Goal: Task Accomplishment & Management: Manage account settings

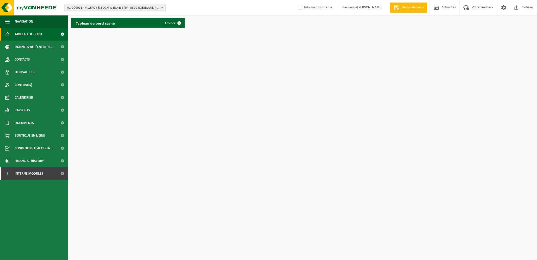
click at [96, 6] on span "01-000001 - VILLEROY & BOCH WELLNESS NV - 8800 ROESELARE, POPULIERSTRAAT 1" at bounding box center [113, 8] width 92 height 8
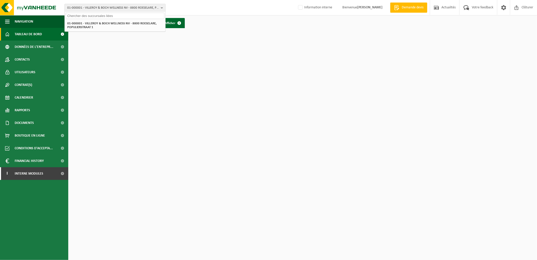
click at [107, 17] on input "text" at bounding box center [115, 16] width 99 height 6
type input "s"
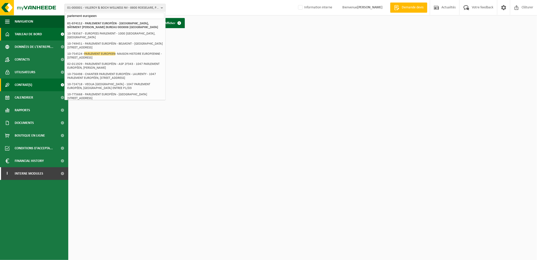
type input "parlement europeen"
click at [17, 175] on span "Interne modules" at bounding box center [29, 173] width 29 height 13
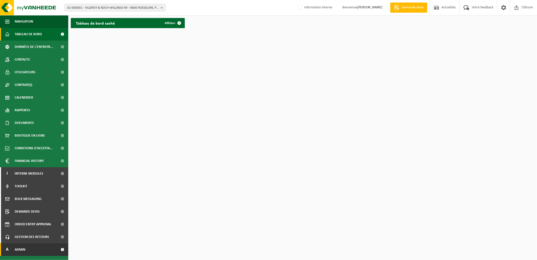
click at [32, 250] on link "A Admin" at bounding box center [34, 249] width 68 height 13
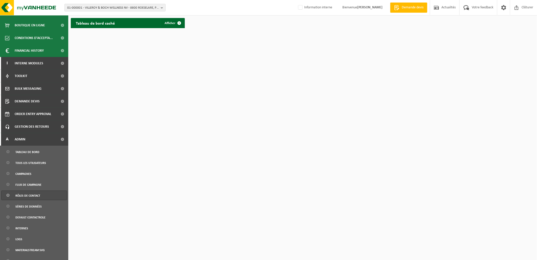
scroll to position [112, 0]
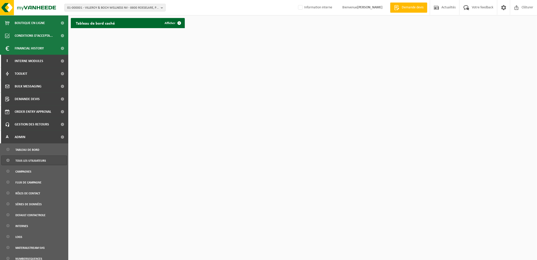
click at [43, 163] on span "Tous les utilisateurs" at bounding box center [30, 161] width 31 height 10
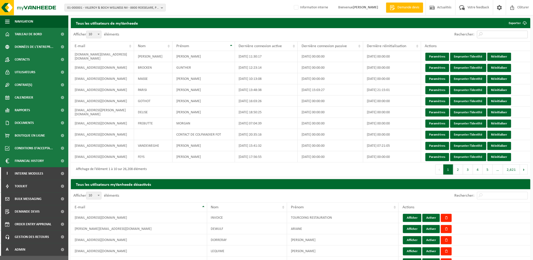
click at [498, 35] on input "Rechercher:" at bounding box center [502, 35] width 51 height 8
paste input "[PERSON_NAME][EMAIL_ADDRESS][PERSON_NAME][DOMAIN_NAME]"
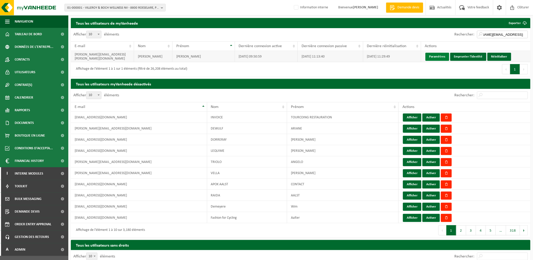
type input "[PERSON_NAME][EMAIL_ADDRESS][PERSON_NAME][DOMAIN_NAME]"
click at [441, 57] on link "Paramètres" at bounding box center [438, 57] width 24 height 8
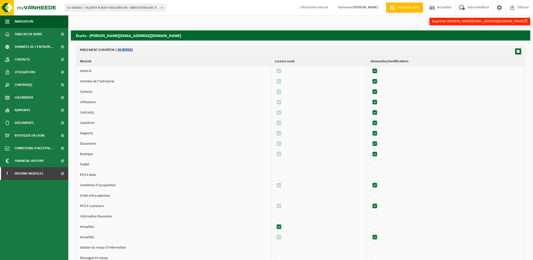
drag, startPoint x: 139, startPoint y: 49, endPoint x: 118, endPoint y: 52, distance: 21.2
click at [118, 52] on th "PARLEMENT EUROPÉEN | 01-074112" at bounding box center [300, 51] width 449 height 11
copy th "01-074112"
click at [138, 51] on th "PARLEMENT EUROPÉEN | 01-074112" at bounding box center [300, 51] width 449 height 11
drag, startPoint x: 136, startPoint y: 49, endPoint x: 118, endPoint y: 53, distance: 17.8
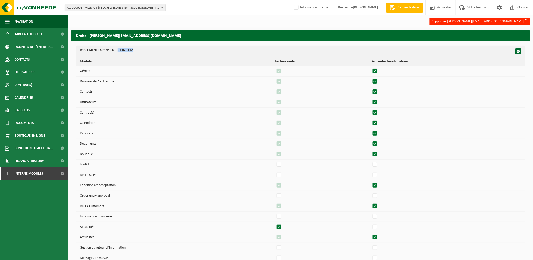
click at [118, 53] on th "PARLEMENT EUROPÉEN | 01-074112" at bounding box center [300, 51] width 449 height 11
copy th "01-074112"
click at [142, 51] on th "PARLEMENT EUROPÉEN | 01-074112" at bounding box center [300, 51] width 449 height 11
click at [135, 49] on th "PARLEMENT EUROPÉEN | 01-074112" at bounding box center [300, 51] width 449 height 11
click at [136, 52] on th "PARLEMENT EUROPÉEN | 01-074112" at bounding box center [300, 51] width 449 height 11
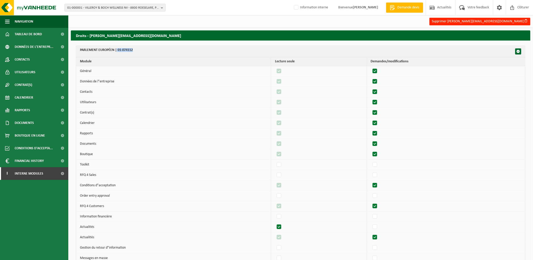
drag, startPoint x: 133, startPoint y: 50, endPoint x: 117, endPoint y: 52, distance: 15.6
click at [117, 52] on th "PARLEMENT EUROPÉEN | 01-074112" at bounding box center [300, 51] width 449 height 11
copy th "01-074112"
click at [137, 50] on th "PARLEMENT EUROPÉEN | 01-074112" at bounding box center [300, 51] width 449 height 11
drag, startPoint x: 135, startPoint y: 51, endPoint x: 118, endPoint y: 52, distance: 17.0
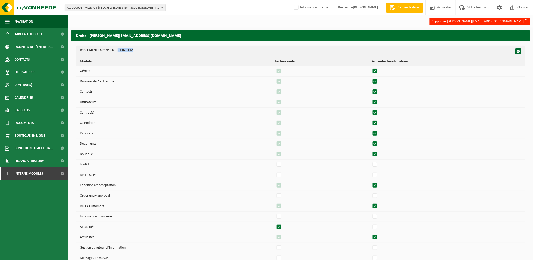
click at [118, 52] on th "PARLEMENT EUROPÉEN | 01-074112" at bounding box center [300, 51] width 449 height 11
drag, startPoint x: 118, startPoint y: 52, endPoint x: 165, endPoint y: 49, distance: 47.6
click at [165, 49] on th "PARLEMENT EUROPÉEN | 01-074112" at bounding box center [300, 51] width 449 height 11
drag, startPoint x: 134, startPoint y: 50, endPoint x: 118, endPoint y: 52, distance: 16.6
click at [118, 52] on th "PARLEMENT EUROPÉEN | 01-074112" at bounding box center [300, 51] width 449 height 11
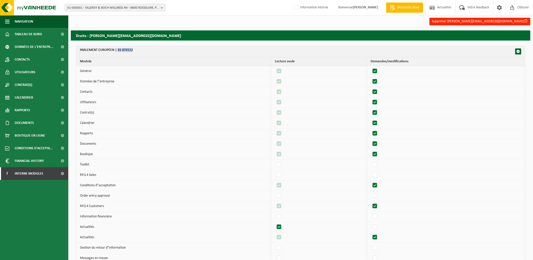
copy th "01-074112"
drag, startPoint x: 149, startPoint y: 45, endPoint x: 148, endPoint y: 49, distance: 4.9
click at [97, 10] on span "01-000001 - VILLEROY & BOCH WELLNESS NV - 8800 ROESELARE, POPULIERSTRAAT 1" at bounding box center [113, 8] width 92 height 8
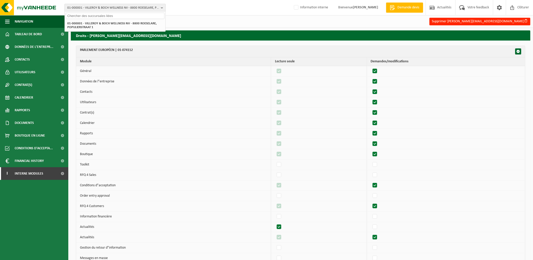
click at [104, 7] on span "01-000001 - VILLEROY & BOCH WELLNESS NV - 8800 ROESELARE, POPULIERSTRAAT 1" at bounding box center [113, 8] width 92 height 8
click at [104, 8] on span "01-000001 - VILLEROY & BOCH WELLNESS NV - 8800 ROESELARE, POPULIERSTRAAT 1" at bounding box center [113, 8] width 92 height 8
click at [98, 16] on input "text" at bounding box center [115, 16] width 99 height 6
type input "10-911427"
click at [99, 24] on strong "10-911427 - L’OEUVRE DES MAINS ORCQ E.M - 7501 ORCQ, RESIDENCE LELUBRE ALLÉE 1 …" at bounding box center [115, 25] width 96 height 8
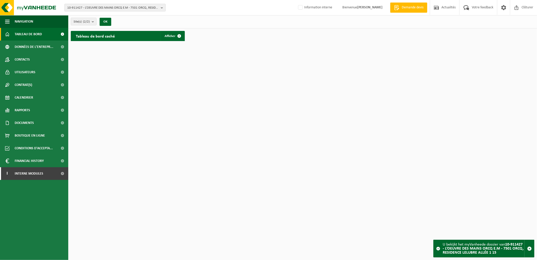
click at [158, 7] on span "10-911427 - L’OEUVRE DES MAINS ORCQ E.M - 7501 ORCQ, RESIDENCE LELUBRE ALLÉE 1 …" at bounding box center [113, 8] width 92 height 8
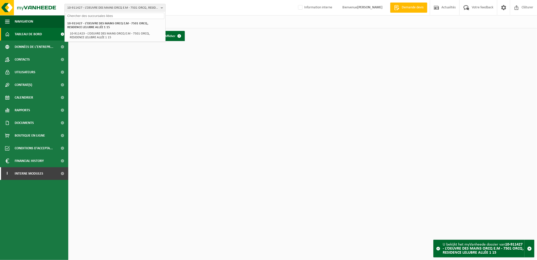
click at [223, 87] on html "10-911427 - L’OEUVRE DES MAINS ORCQ E.M - 7501 ORCQ, RESIDENCE LELUBRE ALLÉE 1 …" at bounding box center [268, 130] width 537 height 260
click at [477, 8] on span "Votre feedback" at bounding box center [483, 7] width 24 height 15
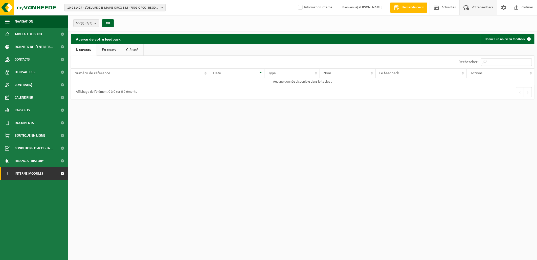
click at [31, 172] on span "Interne modules" at bounding box center [29, 173] width 29 height 13
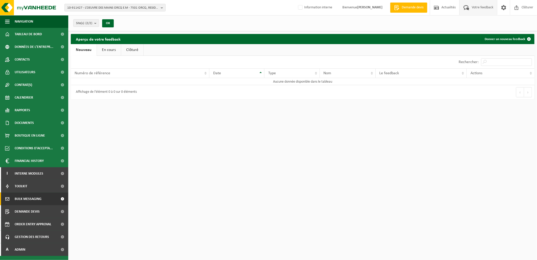
click at [28, 194] on span "Bulk Messaging" at bounding box center [28, 198] width 27 height 13
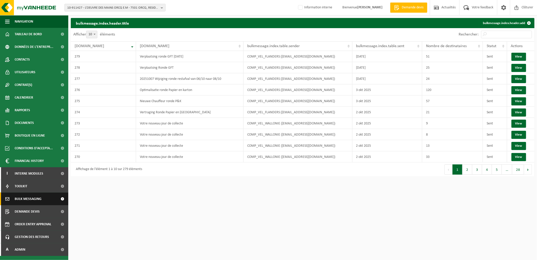
click at [62, 198] on span at bounding box center [62, 198] width 11 height 13
click at [49, 199] on link "Bulk Messaging" at bounding box center [34, 198] width 68 height 13
click at [44, 236] on span "Gestion des retours" at bounding box center [32, 236] width 34 height 13
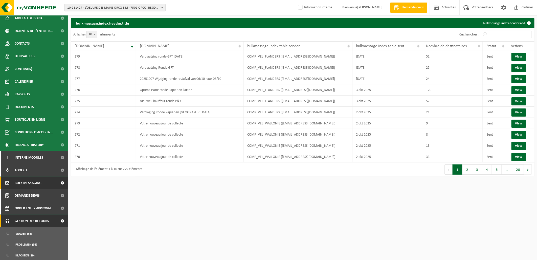
scroll to position [30, 0]
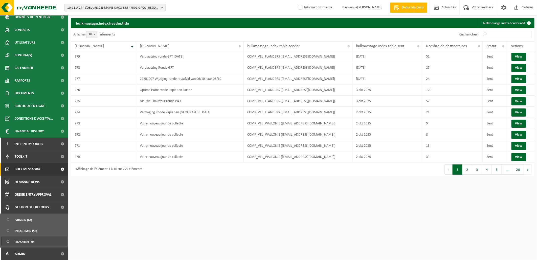
click at [33, 240] on span "Klachten (20)" at bounding box center [24, 242] width 19 height 10
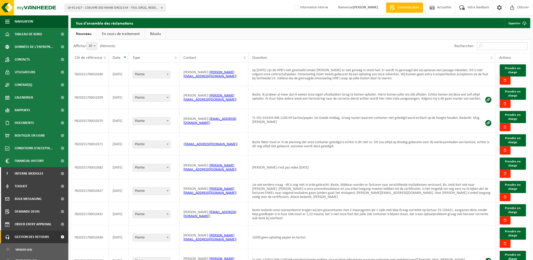
click at [486, 44] on input "Rechercher:" at bounding box center [502, 46] width 51 height 8
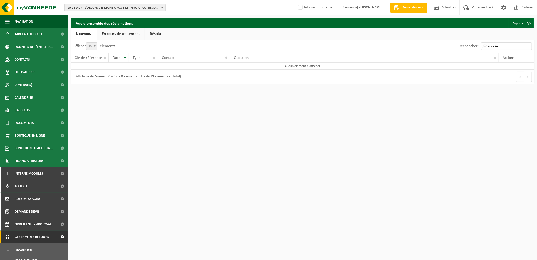
type input "aurelie"
click at [120, 33] on link "En cours de traitement" at bounding box center [121, 34] width 48 height 12
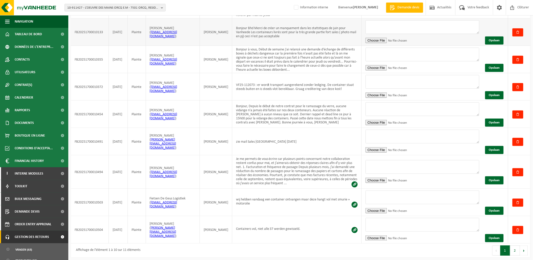
scroll to position [104, 0]
